Goal: Task Accomplishment & Management: Manage account settings

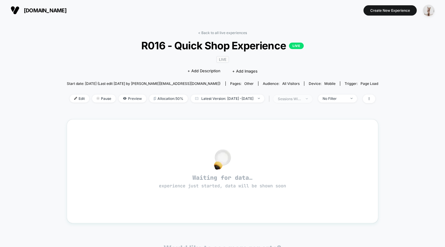
click at [291, 99] on div "sessions with impression" at bounding box center [290, 99] width 24 height 4
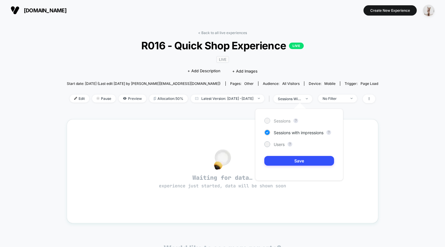
click at [286, 120] on span "Sessions" at bounding box center [281, 121] width 17 height 5
click at [304, 163] on button "Save" at bounding box center [299, 161] width 70 height 10
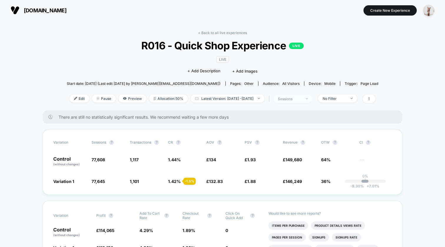
click at [298, 98] on div "sessions" at bounding box center [290, 99] width 24 height 4
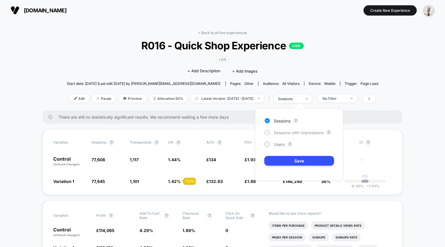
click at [296, 131] on span "Sessions with impressions" at bounding box center [298, 132] width 50 height 5
click at [292, 159] on button "Save" at bounding box center [299, 161] width 70 height 10
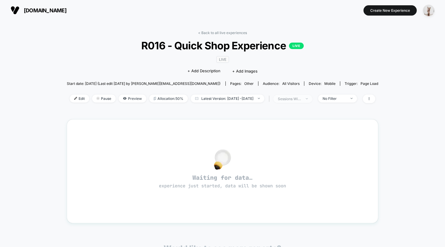
click at [301, 99] on div "sessions with impression" at bounding box center [290, 99] width 24 height 4
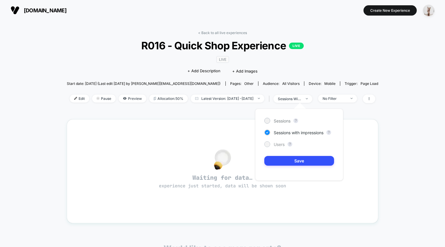
click at [272, 144] on div "Users" at bounding box center [274, 144] width 20 height 6
click at [291, 158] on button "Save" at bounding box center [299, 161] width 70 height 10
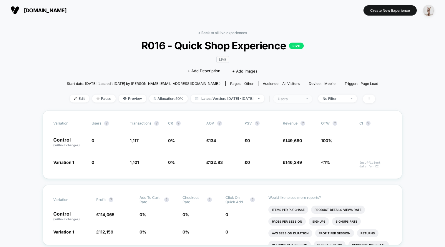
click at [301, 99] on div "users" at bounding box center [290, 99] width 24 height 4
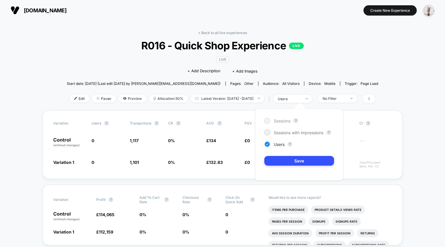
click at [283, 120] on span "Sessions" at bounding box center [281, 121] width 17 height 5
click at [320, 159] on button "Save" at bounding box center [299, 161] width 70 height 10
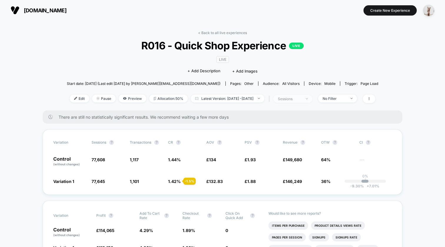
click at [297, 99] on div "sessions" at bounding box center [290, 99] width 24 height 4
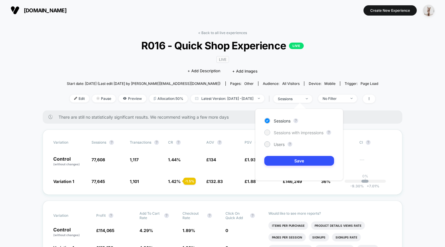
click at [281, 135] on div "Sessions with impressions" at bounding box center [293, 133] width 59 height 6
click at [298, 161] on button "Save" at bounding box center [299, 161] width 70 height 10
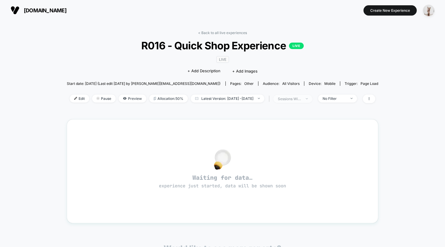
click at [308, 96] on span "sessions with impression" at bounding box center [292, 99] width 39 height 8
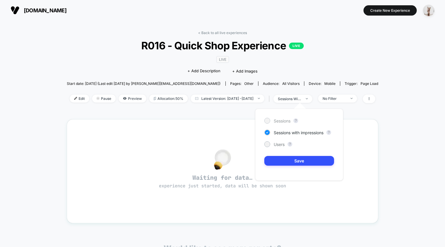
click at [286, 122] on span "Sessions" at bounding box center [281, 121] width 17 height 5
click at [318, 159] on button "Save" at bounding box center [299, 161] width 70 height 10
